Goal: Information Seeking & Learning: Learn about a topic

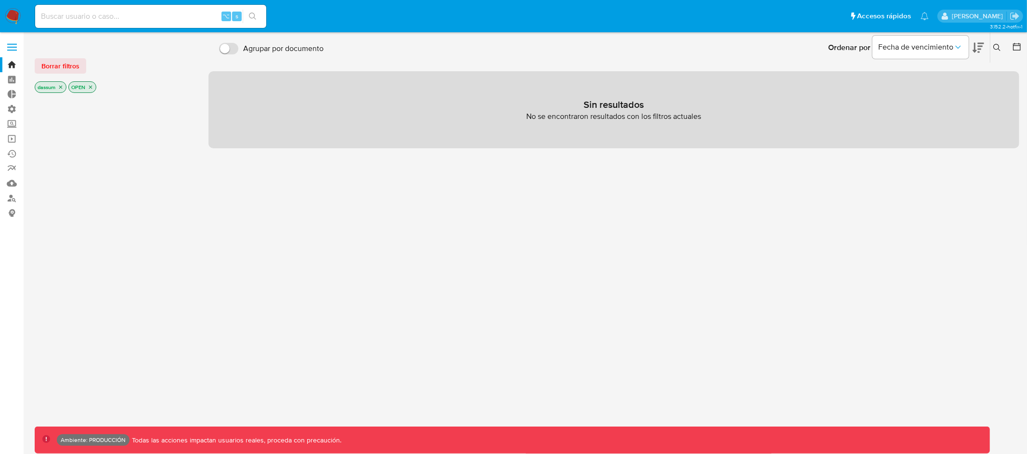
click at [62, 88] on icon "close-filter" at bounding box center [61, 87] width 6 height 6
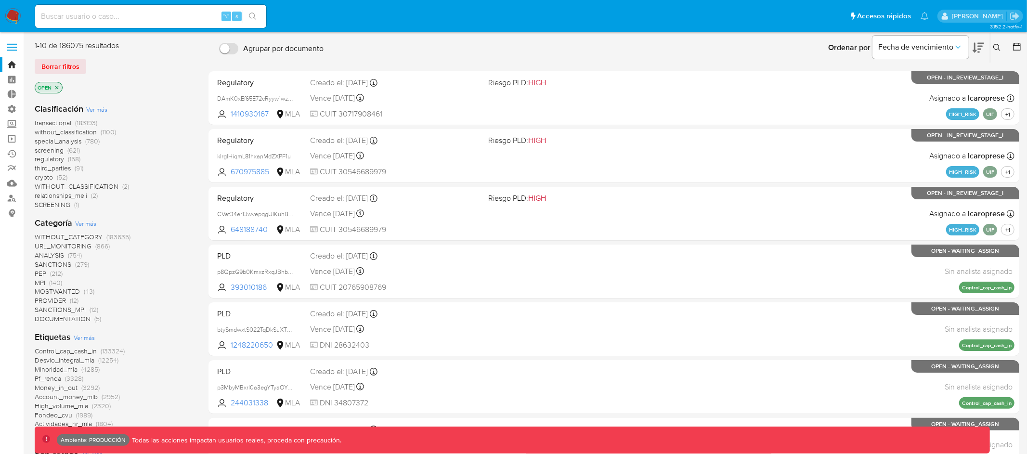
click at [59, 86] on icon "close-filter" at bounding box center [57, 88] width 6 height 6
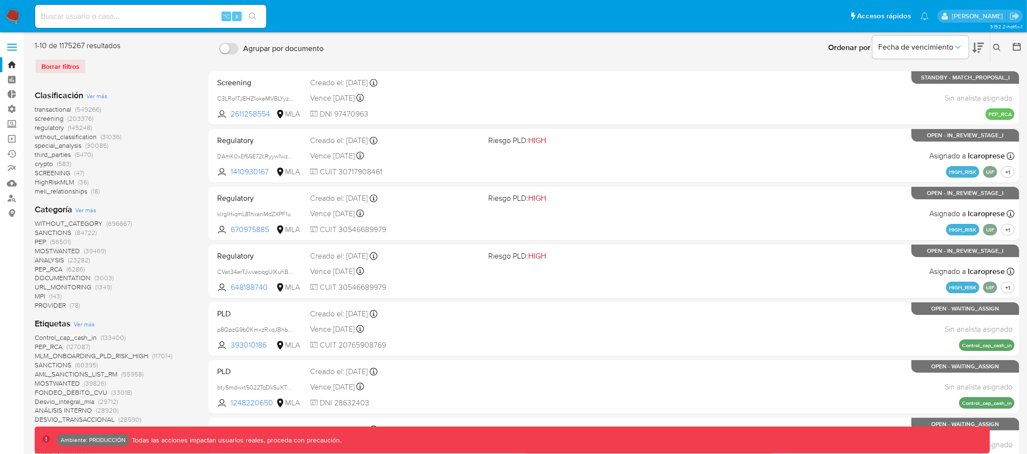
click at [51, 109] on span "transactional" at bounding box center [53, 109] width 37 height 10
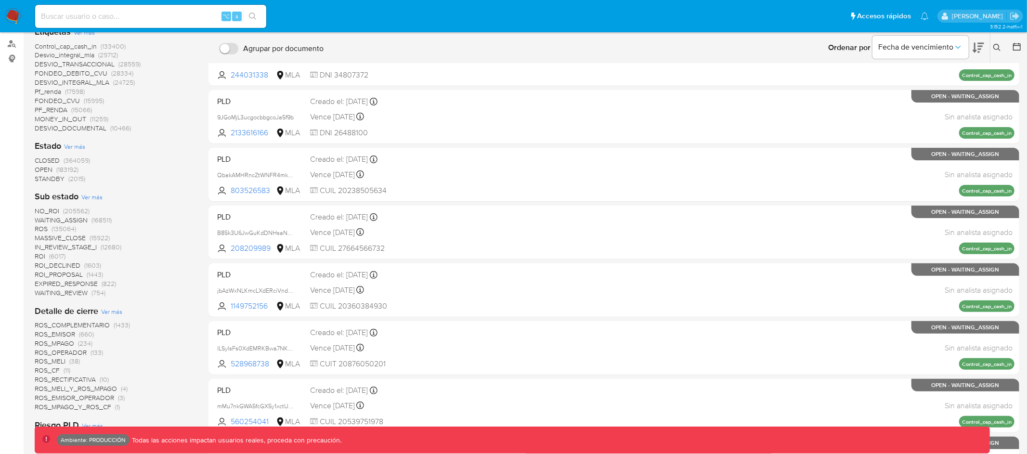
scroll to position [452, 0]
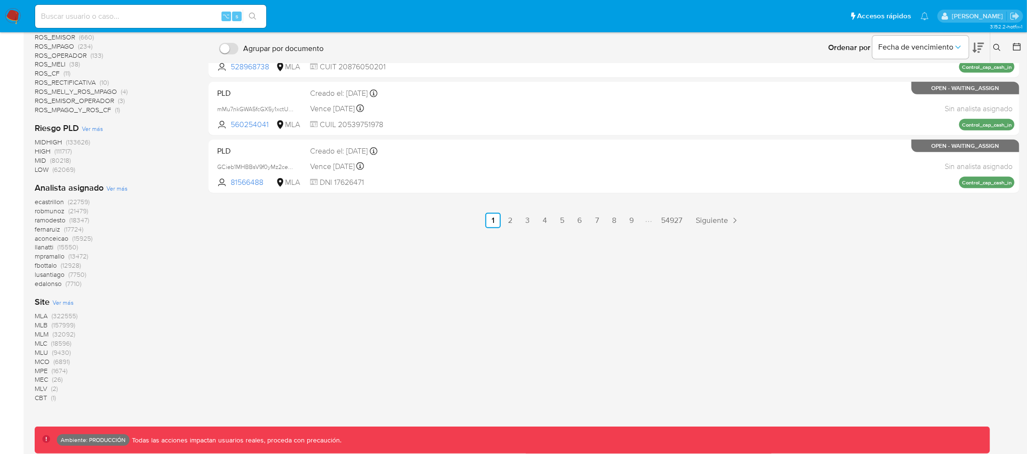
click at [45, 316] on span "MLA" at bounding box center [41, 316] width 13 height 10
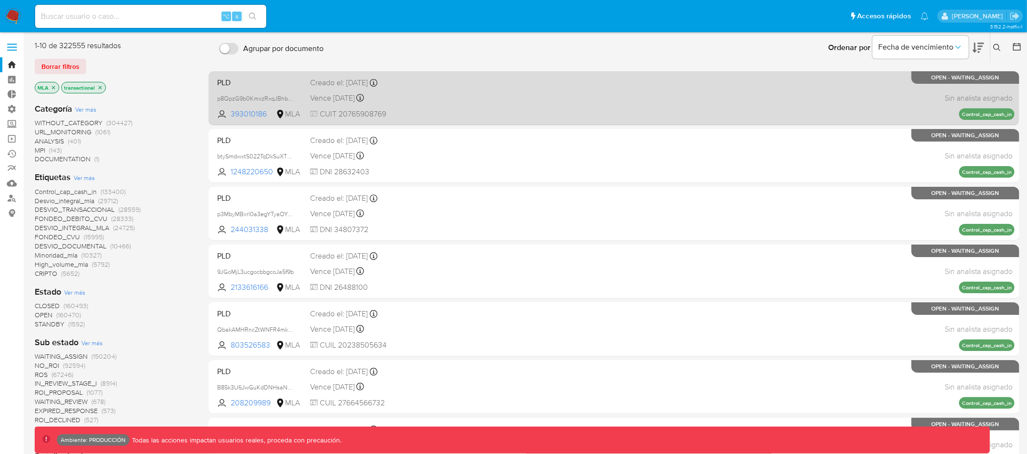
click at [472, 98] on div "Vence in 5 months Vence el 22/01/2026 23:26:22" at bounding box center [395, 97] width 170 height 13
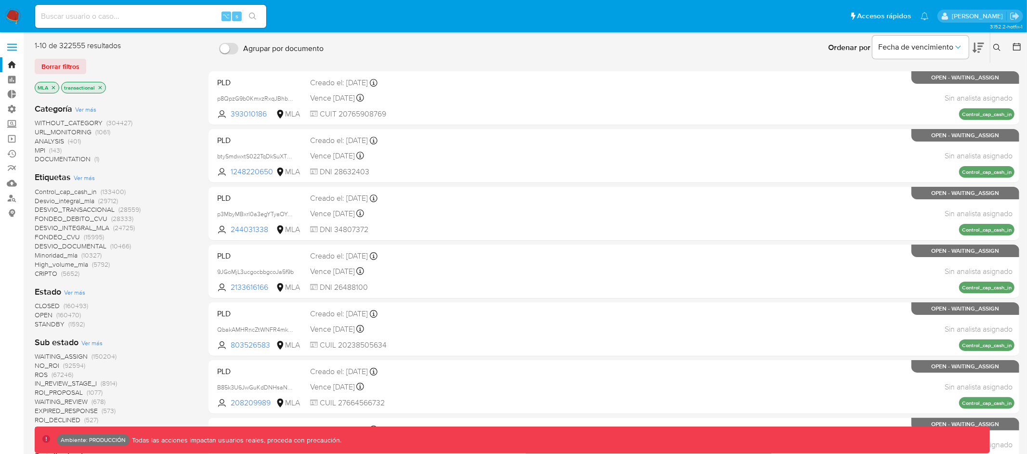
click at [54, 87] on icon "close-filter" at bounding box center [53, 87] width 3 height 3
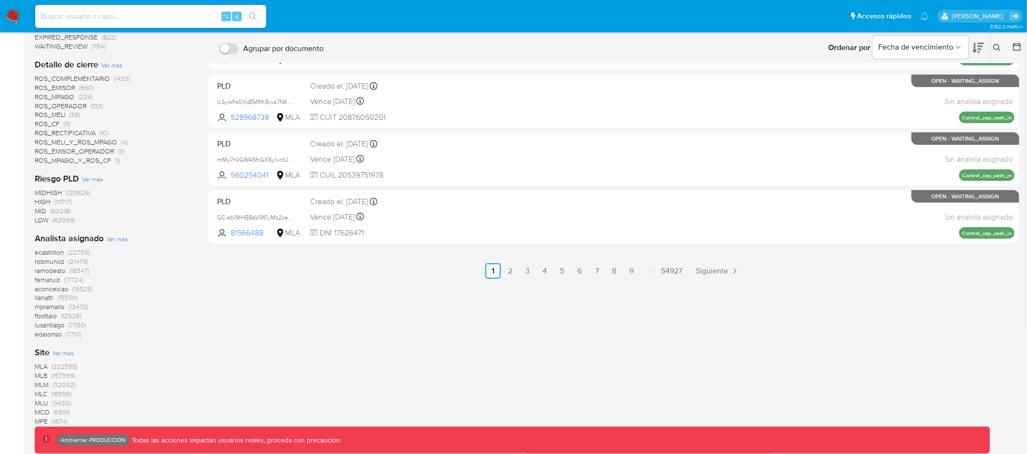
scroll to position [452, 0]
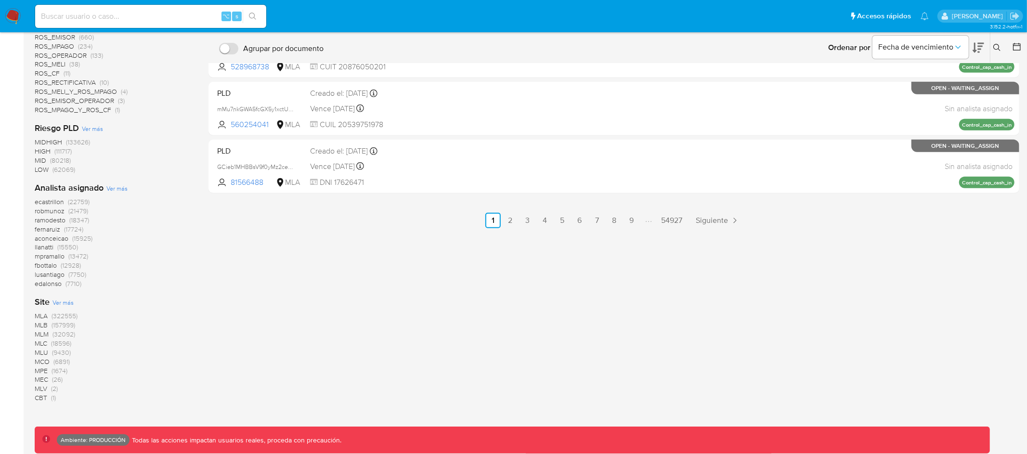
click at [39, 325] on span "MLB" at bounding box center [41, 325] width 13 height 10
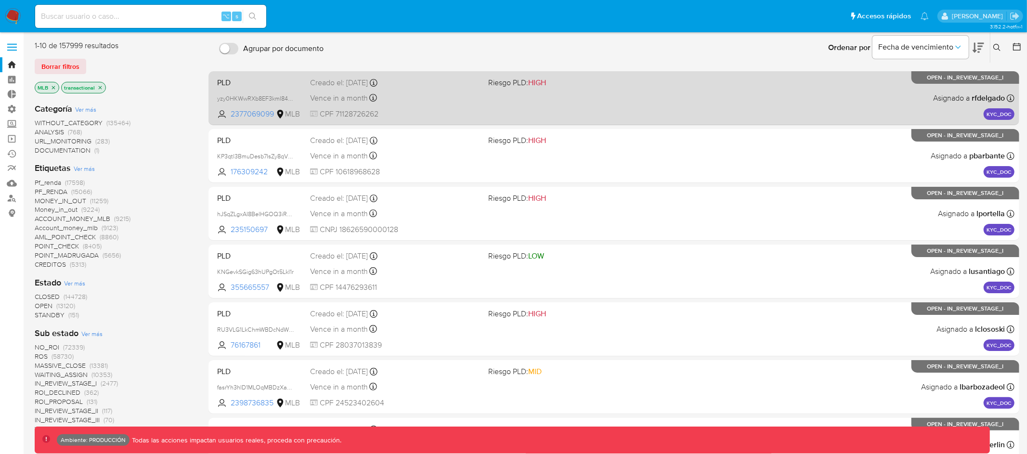
click at [425, 109] on span "CPF 71128726262" at bounding box center [395, 114] width 170 height 11
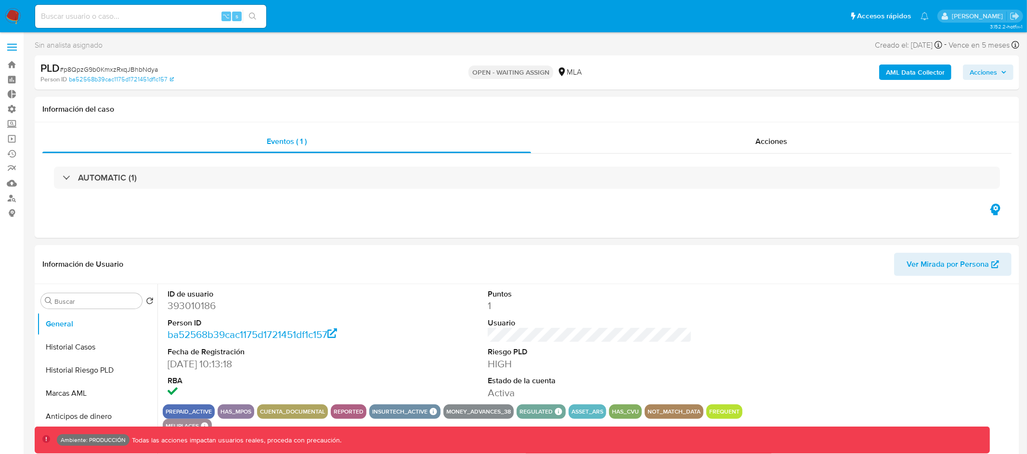
select select "10"
click at [897, 71] on b "AML Data Collector" at bounding box center [915, 72] width 59 height 15
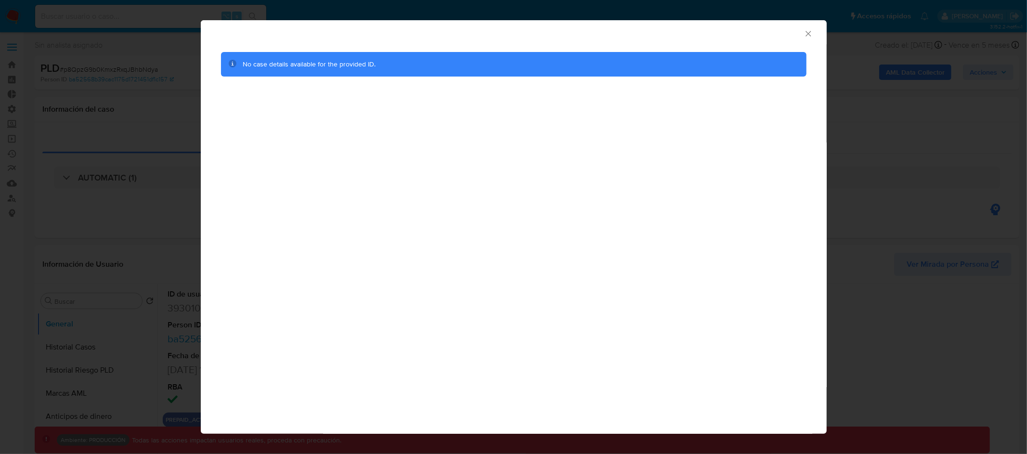
click at [805, 32] on icon "Cerrar ventana" at bounding box center [809, 34] width 10 height 10
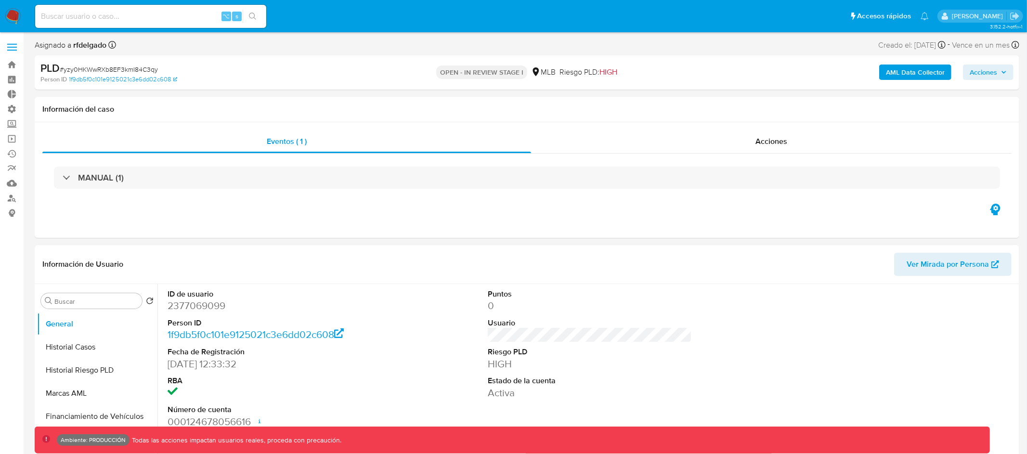
select select "10"
click at [885, 72] on button "AML Data Collector" at bounding box center [915, 72] width 72 height 15
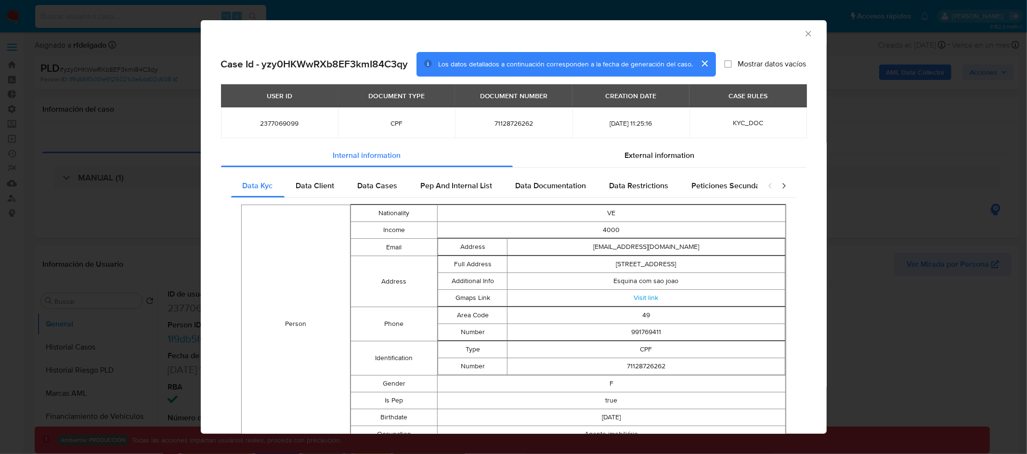
click at [705, 63] on button "cerrar" at bounding box center [704, 63] width 23 height 23
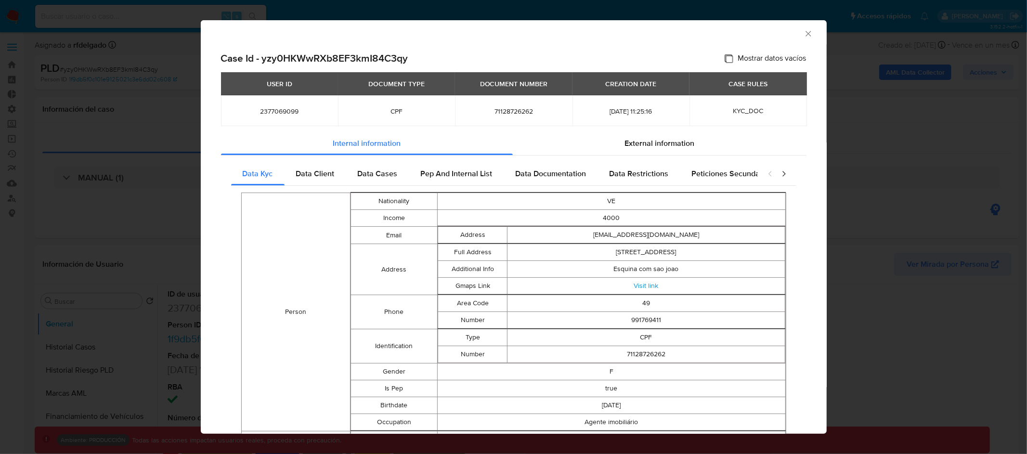
click at [727, 57] on input "Mostrar datos vacíos" at bounding box center [729, 58] width 8 height 8
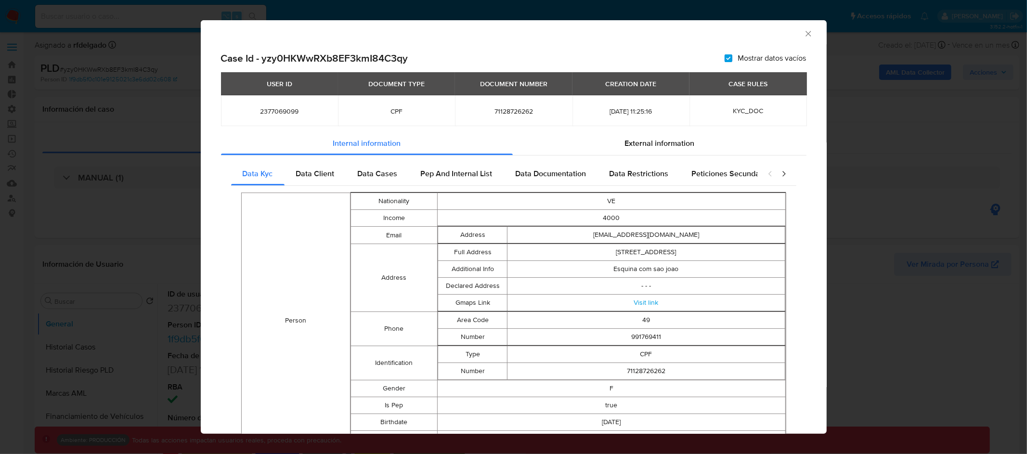
click at [727, 57] on input "Mostrar datos vacíos" at bounding box center [729, 58] width 8 height 8
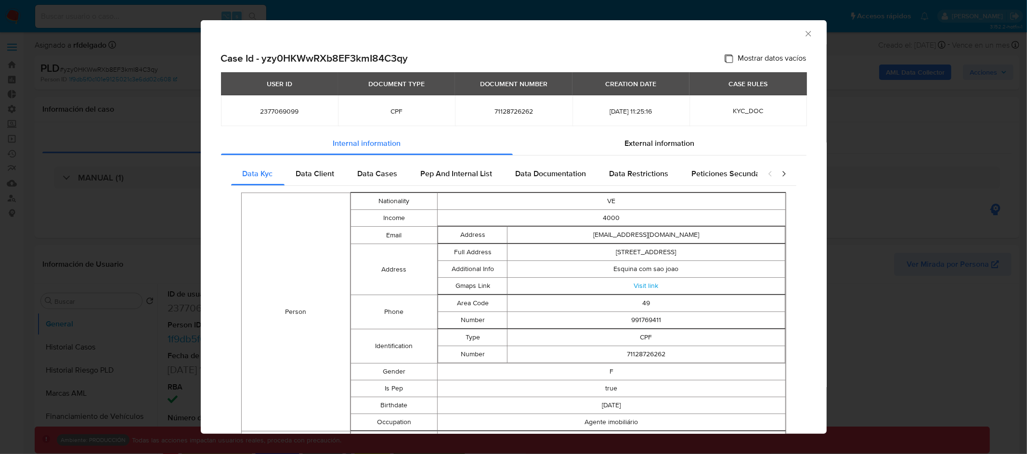
click at [727, 57] on input "Mostrar datos vacíos" at bounding box center [729, 58] width 8 height 8
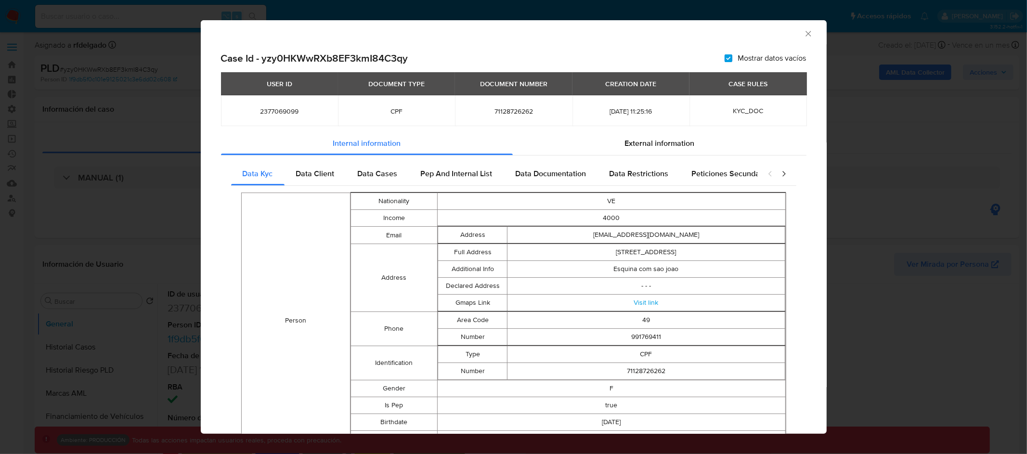
click at [727, 57] on input "Mostrar datos vacíos" at bounding box center [729, 58] width 8 height 8
checkbox input "false"
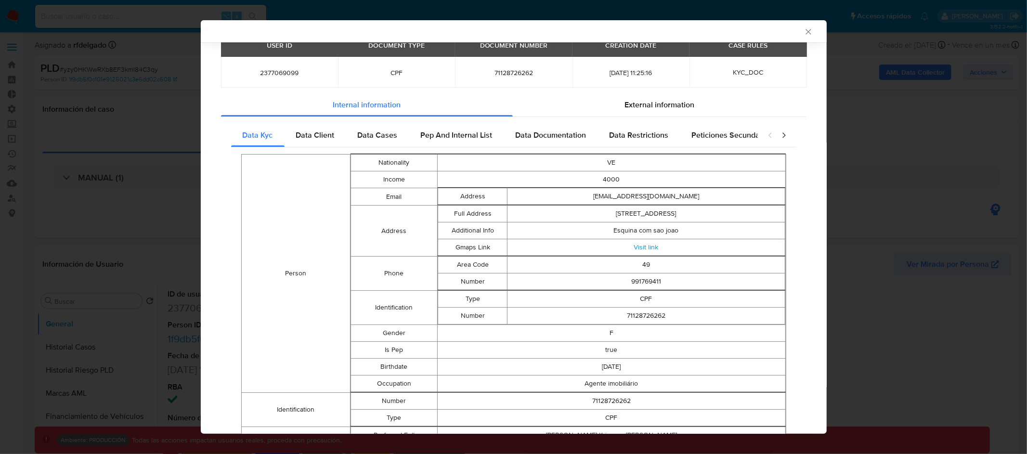
scroll to position [49, 0]
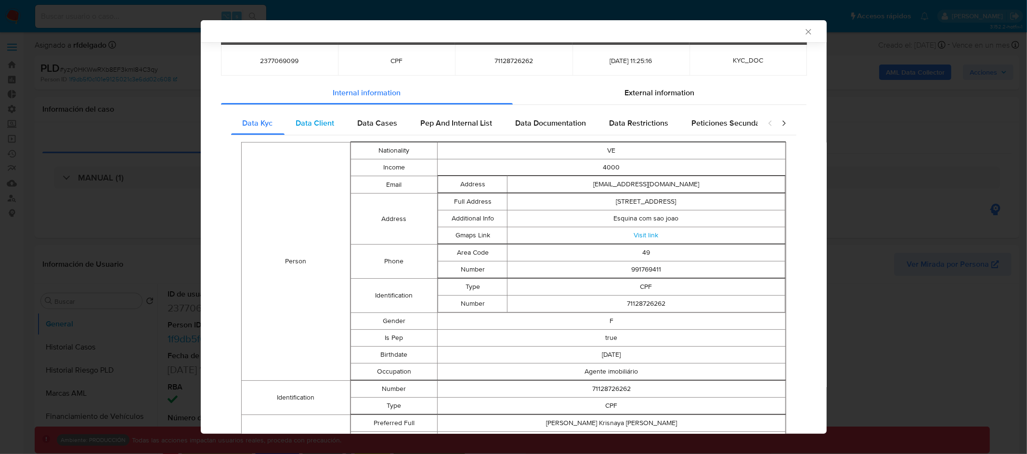
click at [314, 122] on span "Data Client" at bounding box center [315, 122] width 39 height 11
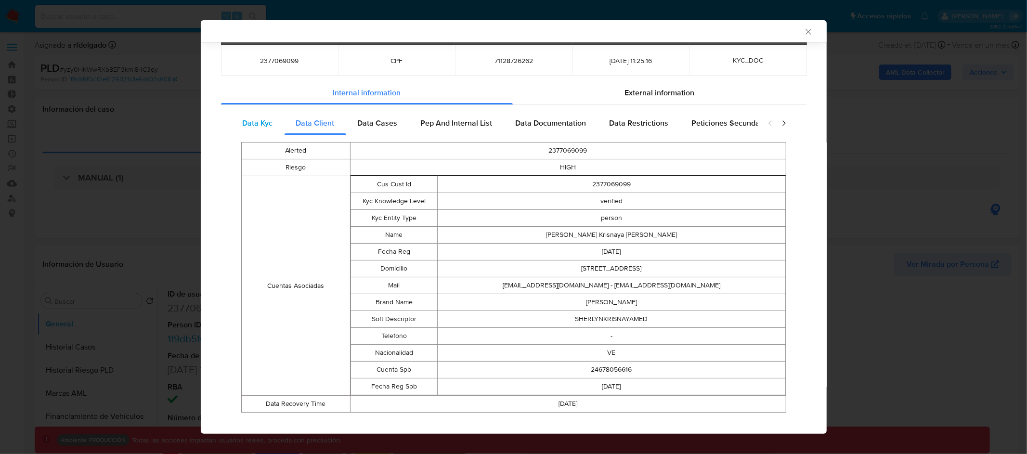
click at [256, 126] on span "Data Kyc" at bounding box center [258, 122] width 30 height 11
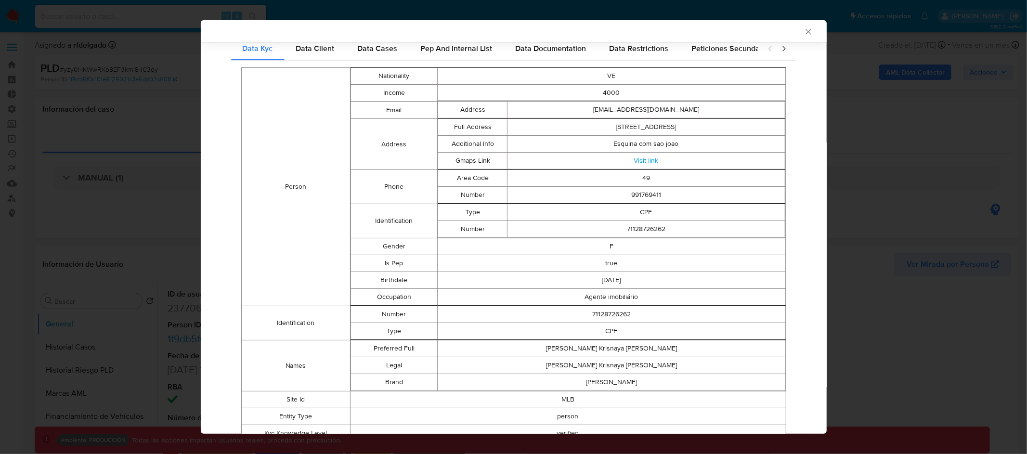
scroll to position [125, 0]
click at [650, 161] on link "Visit link" at bounding box center [646, 159] width 25 height 10
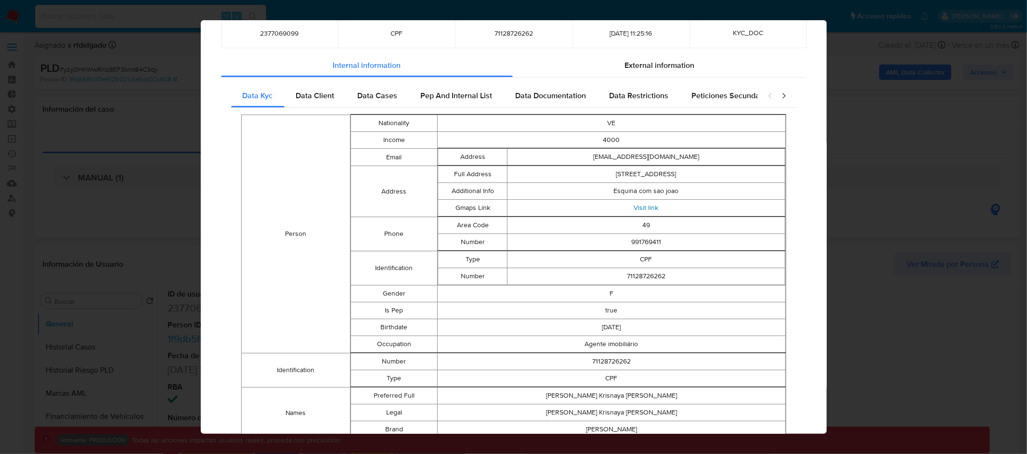
scroll to position [0, 0]
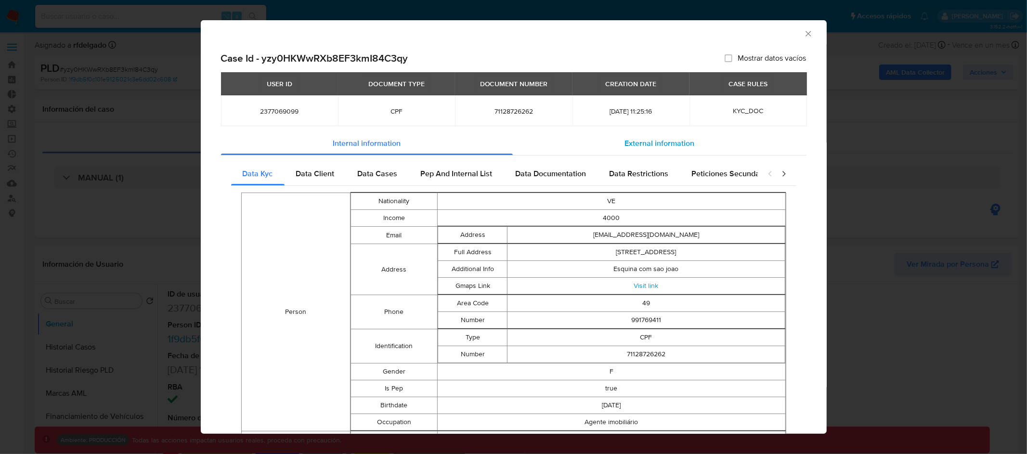
click at [620, 143] on div "External information" at bounding box center [660, 143] width 294 height 23
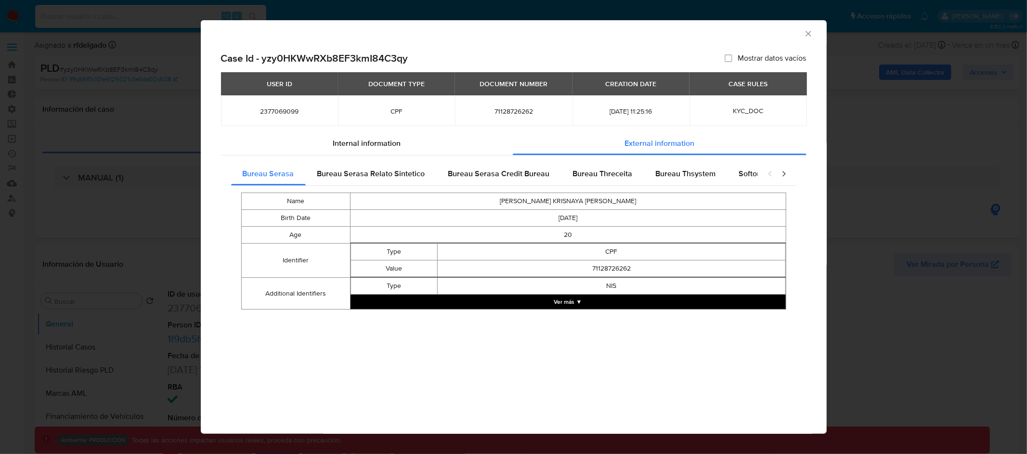
click at [520, 309] on button "Ver más ▼" at bounding box center [568, 302] width 435 height 14
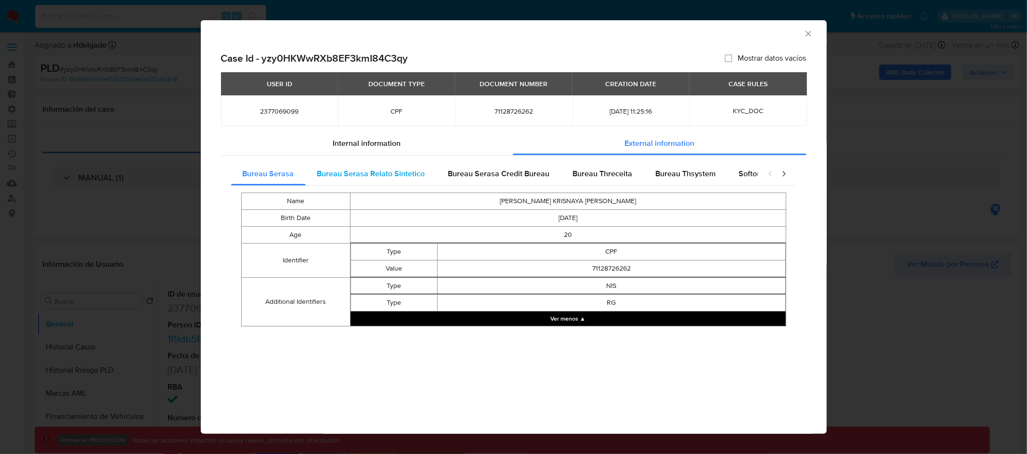
click at [388, 176] on span "Bureau Serasa Relato Sintetico" at bounding box center [371, 173] width 108 height 11
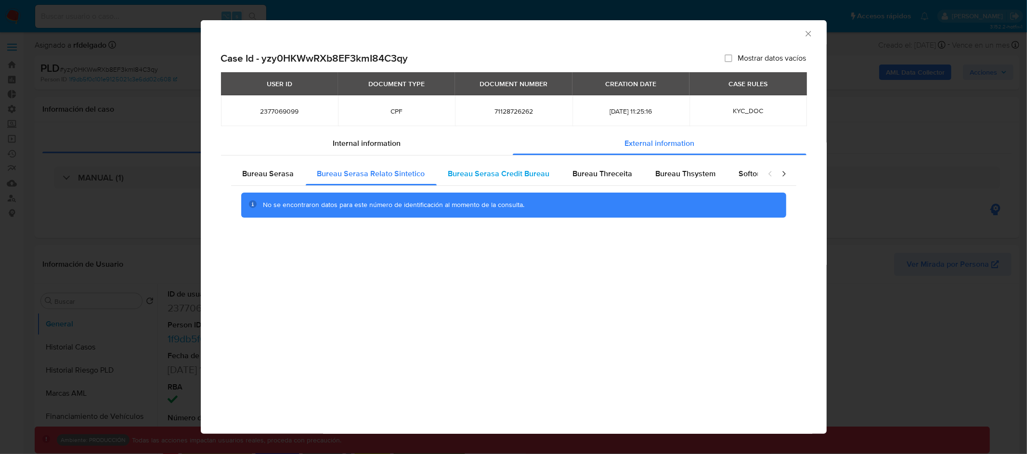
click at [480, 179] on div "Bureau Serasa Credit Bureau" at bounding box center [499, 173] width 125 height 23
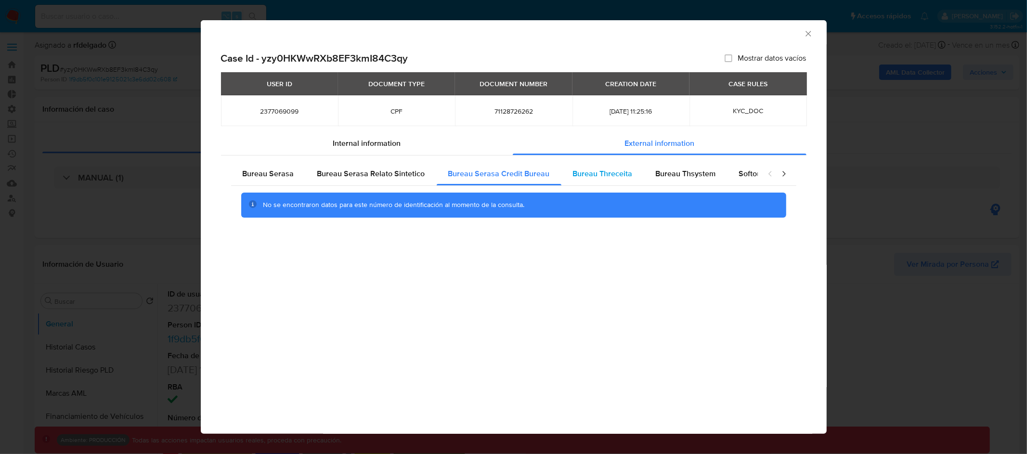
click at [604, 171] on span "Bureau Threceita" at bounding box center [603, 173] width 60 height 11
click at [689, 171] on span "Bureau Thsystem" at bounding box center [686, 173] width 60 height 11
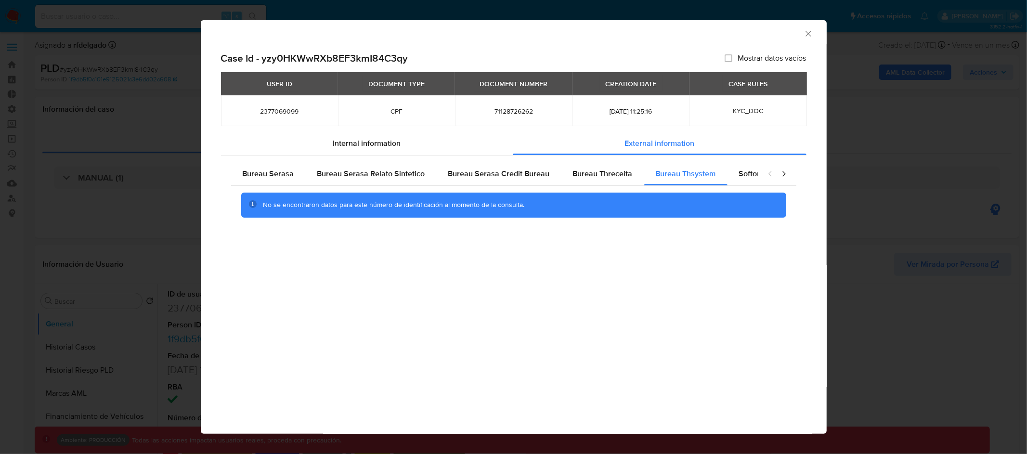
click at [784, 175] on icon "closure-recommendation-modal" at bounding box center [784, 174] width 10 height 10
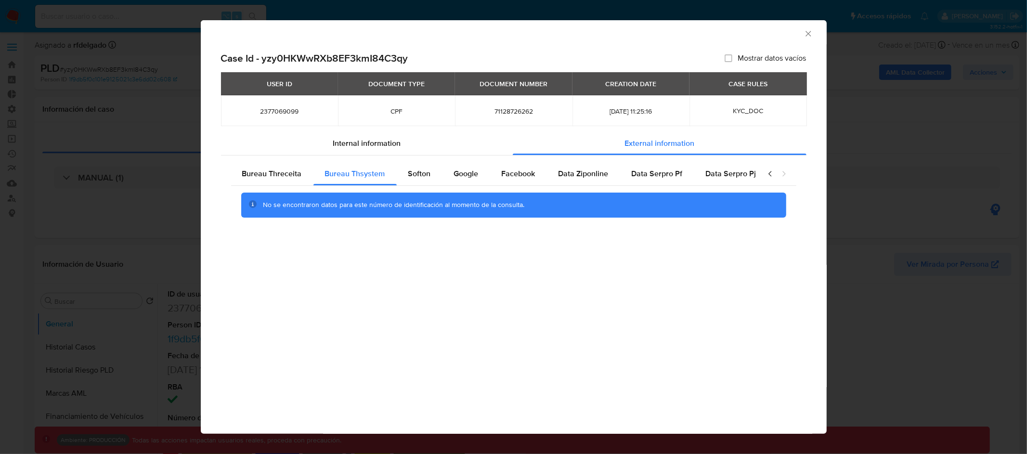
scroll to position [0, 334]
click at [395, 171] on div "Softon" at bounding box center [416, 173] width 46 height 23
click at [451, 176] on span "Google" at bounding box center [463, 173] width 25 height 11
click at [517, 170] on span "Facebook" at bounding box center [515, 173] width 34 height 11
click at [577, 168] on span "Data Ziponline" at bounding box center [580, 173] width 50 height 11
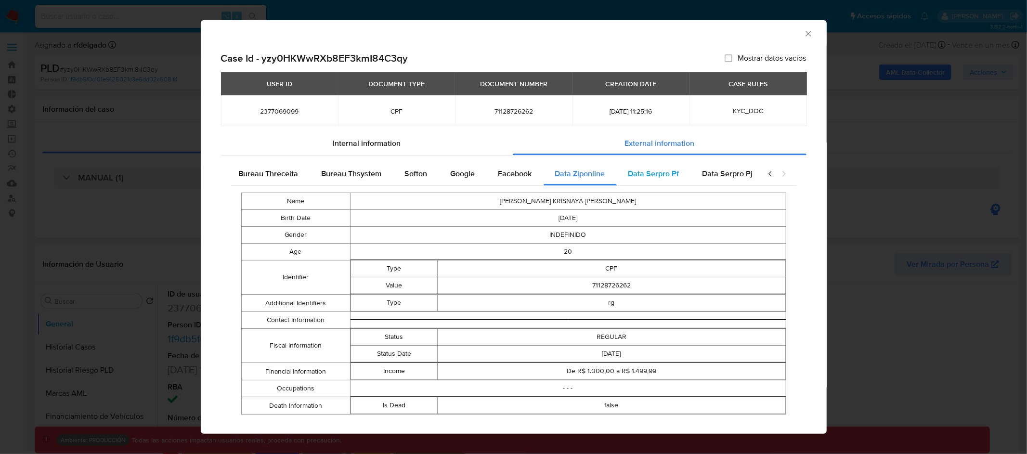
click at [647, 178] on span "Data Serpro Pf" at bounding box center [653, 173] width 51 height 11
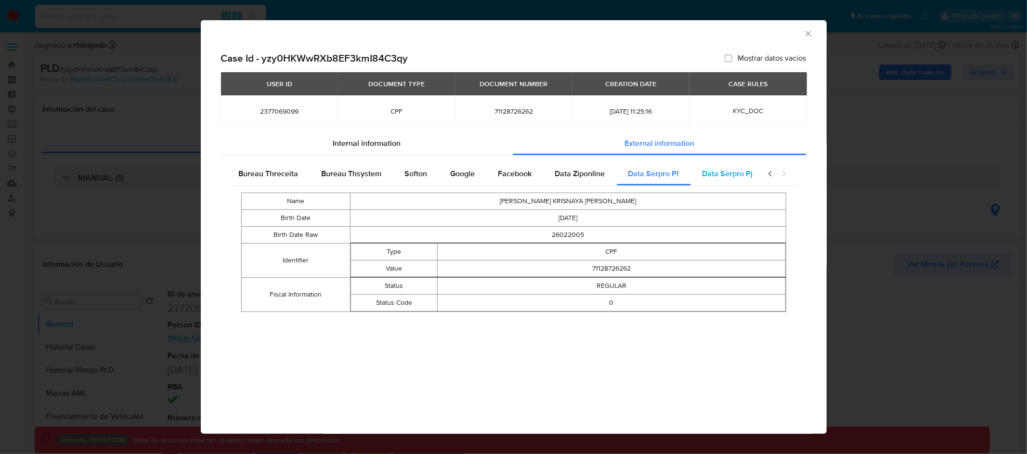
click at [717, 179] on div "Data Serpro Pj" at bounding box center [728, 173] width 74 height 23
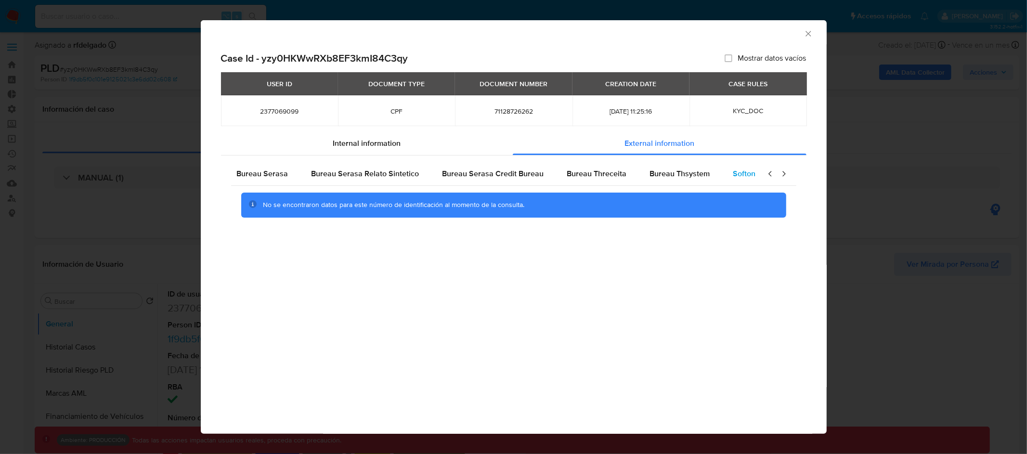
scroll to position [0, 0]
click at [411, 171] on span "Bureau Serasa Relato Sintetico" at bounding box center [371, 173] width 108 height 11
click at [272, 180] on div "Bureau Serasa" at bounding box center [268, 173] width 75 height 23
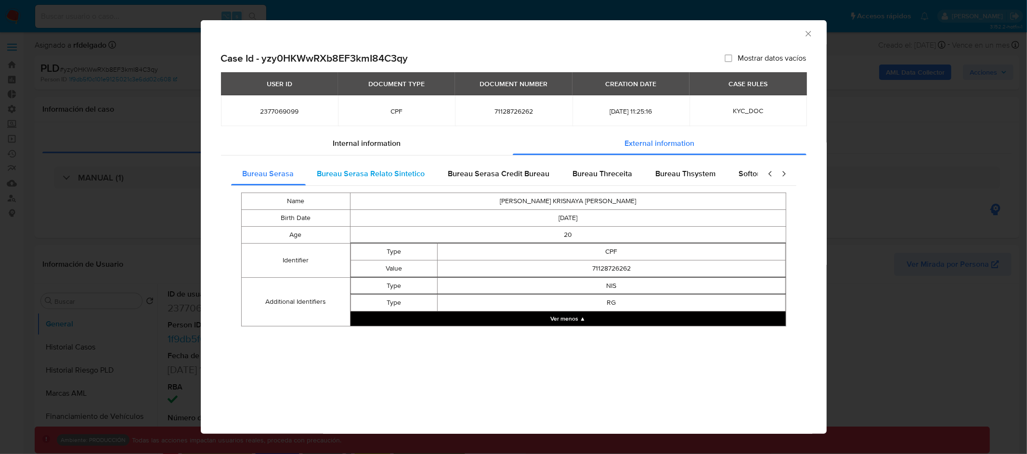
click at [357, 163] on div "Bureau Serasa Relato Sintetico" at bounding box center [371, 173] width 131 height 23
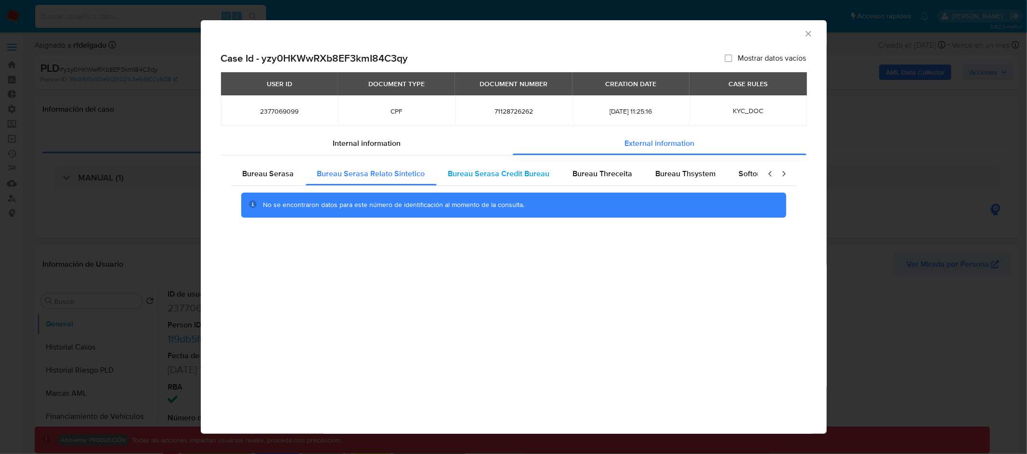
click at [477, 177] on span "Bureau Serasa Credit Bureau" at bounding box center [499, 173] width 102 height 11
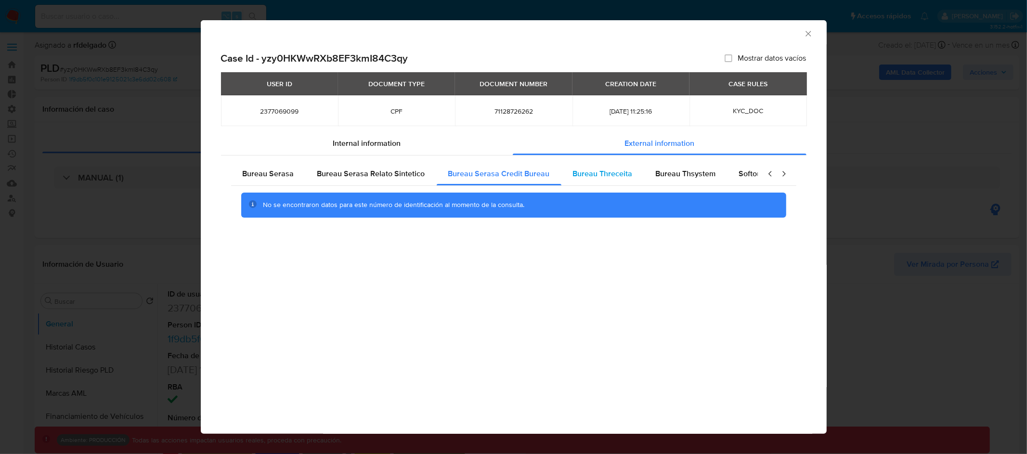
click at [582, 180] on div "Bureau Threceita" at bounding box center [602, 173] width 83 height 23
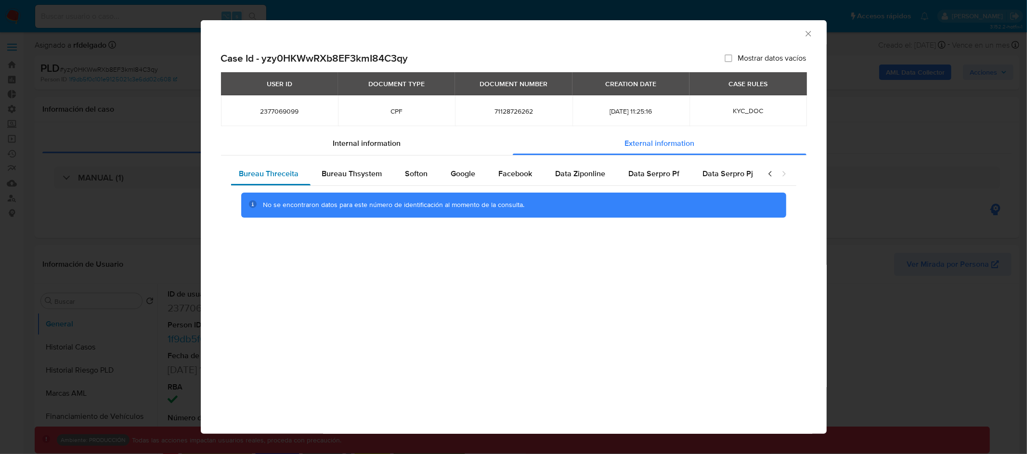
scroll to position [0, 334]
click at [337, 169] on span "Bureau Thsystem" at bounding box center [352, 173] width 60 height 11
click at [405, 169] on span "Softon" at bounding box center [416, 173] width 23 height 11
click at [453, 170] on span "Google" at bounding box center [463, 173] width 25 height 11
click at [517, 171] on span "Facebook" at bounding box center [515, 173] width 34 height 11
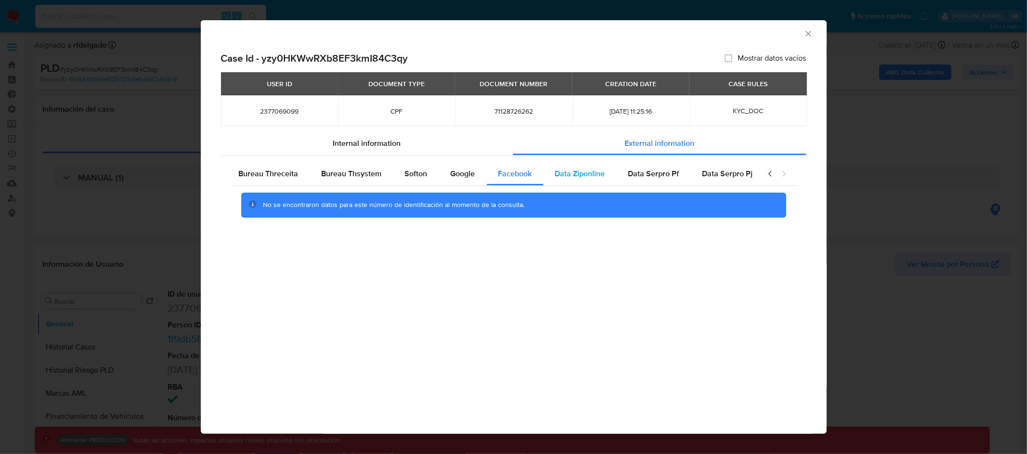
click at [560, 168] on span "Data Ziponline" at bounding box center [580, 173] width 50 height 11
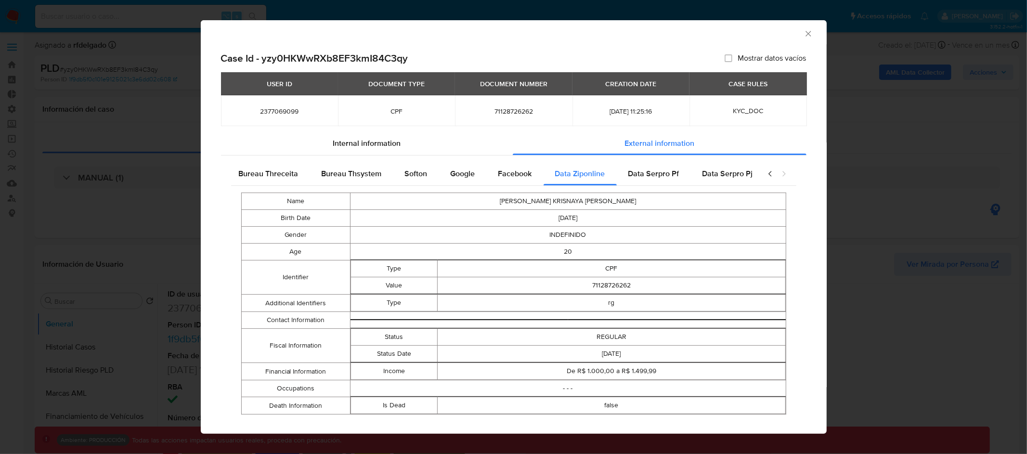
scroll to position [15, 0]
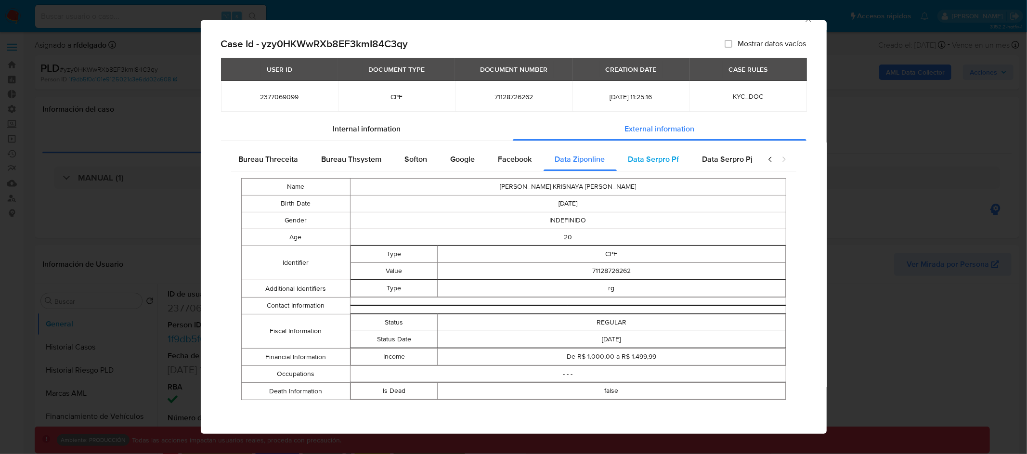
click at [632, 152] on div "Data Serpro Pf" at bounding box center [654, 159] width 74 height 23
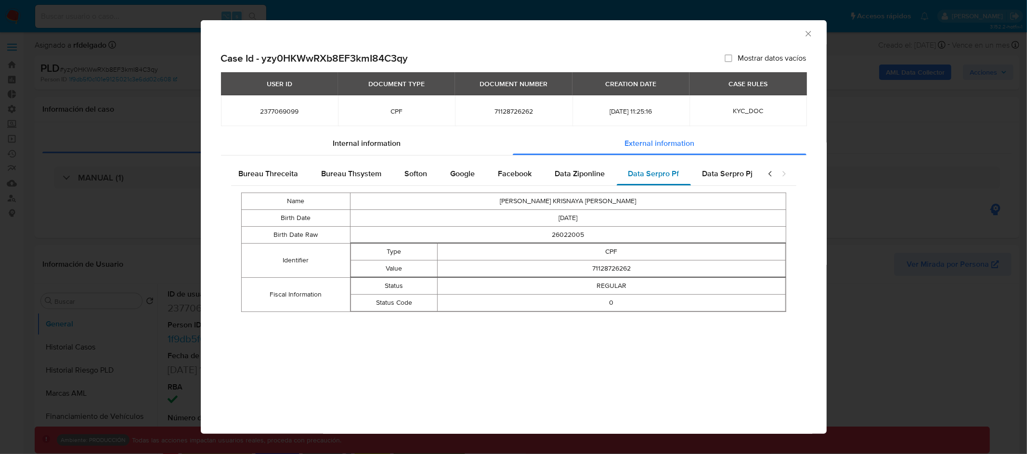
scroll to position [0, 0]
click at [727, 170] on span "Data Serpro Pj" at bounding box center [727, 173] width 51 height 11
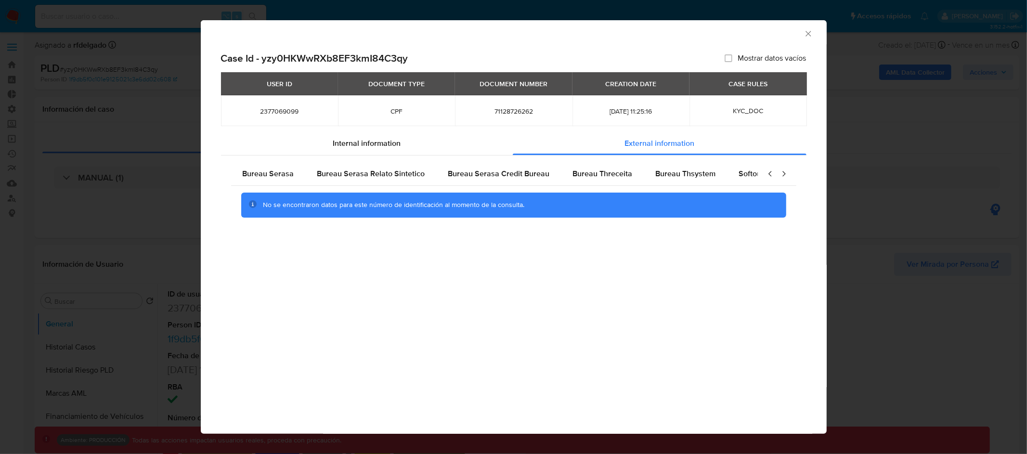
click at [811, 29] on icon "Cerrar ventana" at bounding box center [809, 34] width 10 height 10
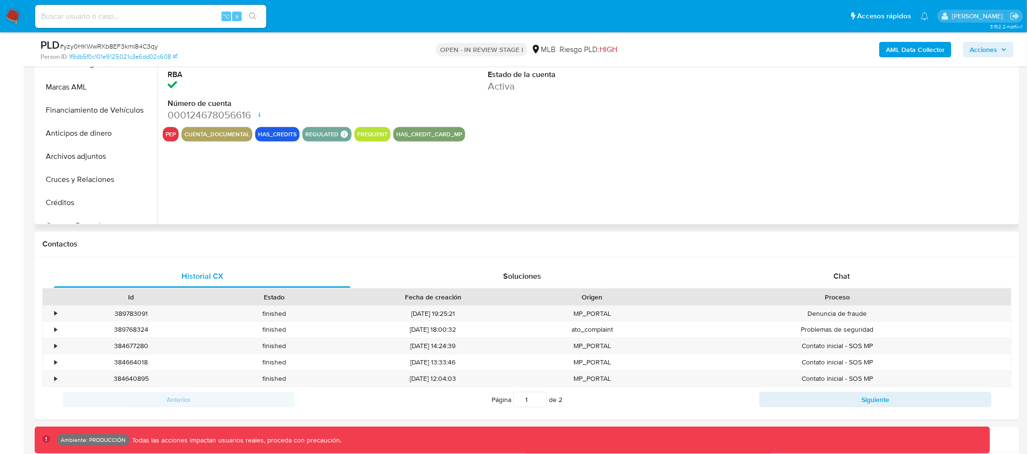
scroll to position [247, 0]
